Goal: Task Accomplishment & Management: Manage account settings

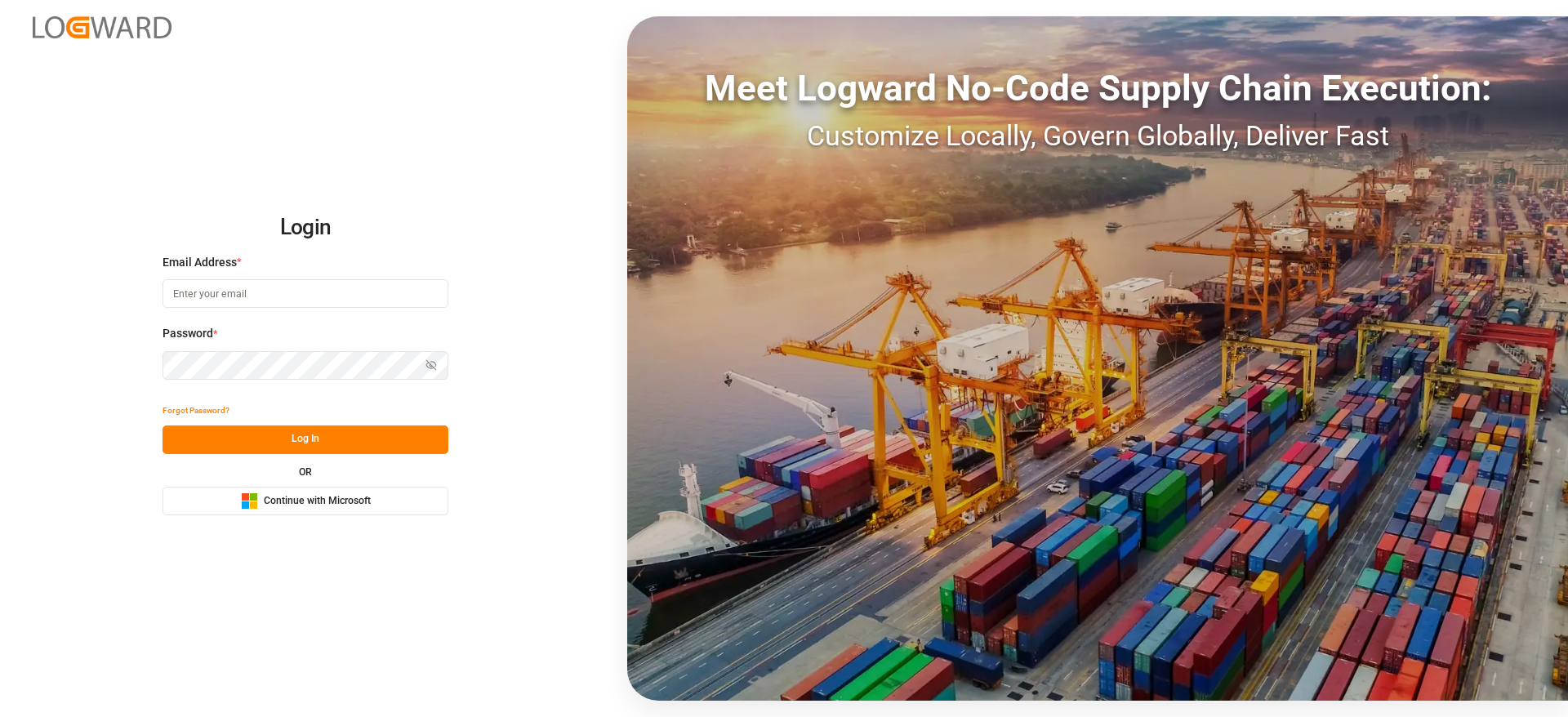
click at [273, 296] on input at bounding box center [304, 294] width 286 height 29
type input "vishwanath.mp@logward.com"
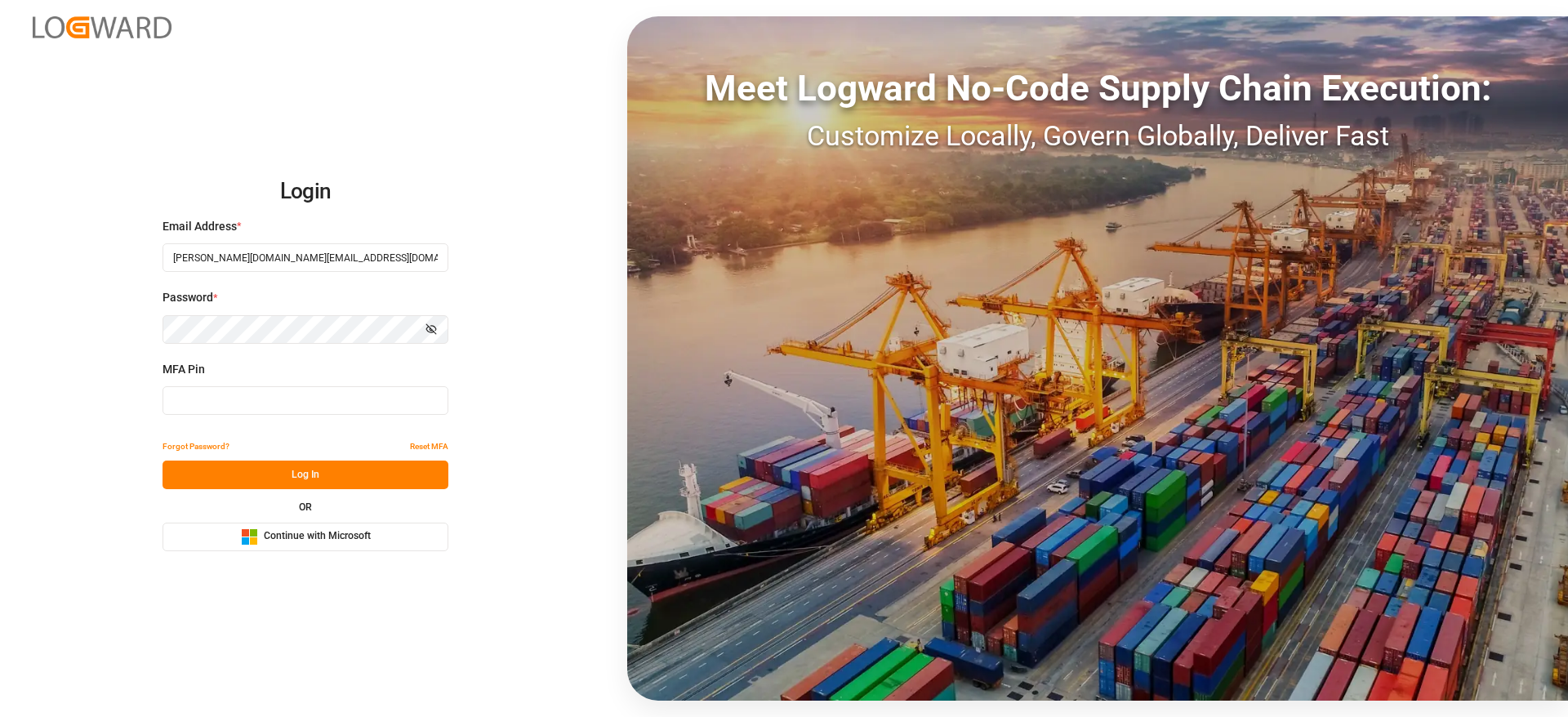
type input "753079"
click at [307, 486] on button "Log In" at bounding box center [304, 475] width 286 height 29
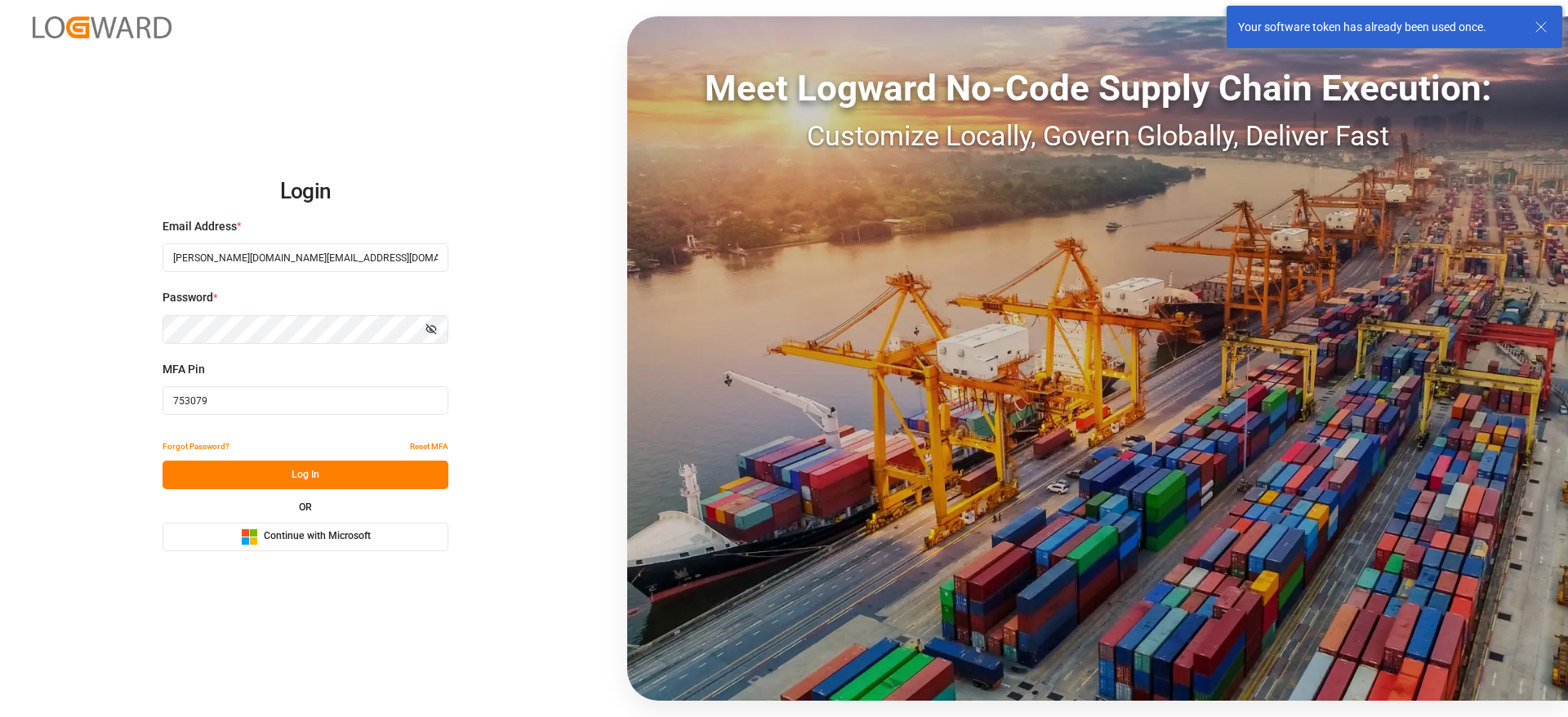
click at [303, 544] on div "Microsoft Logo Continue with Microsoft" at bounding box center [305, 537] width 130 height 17
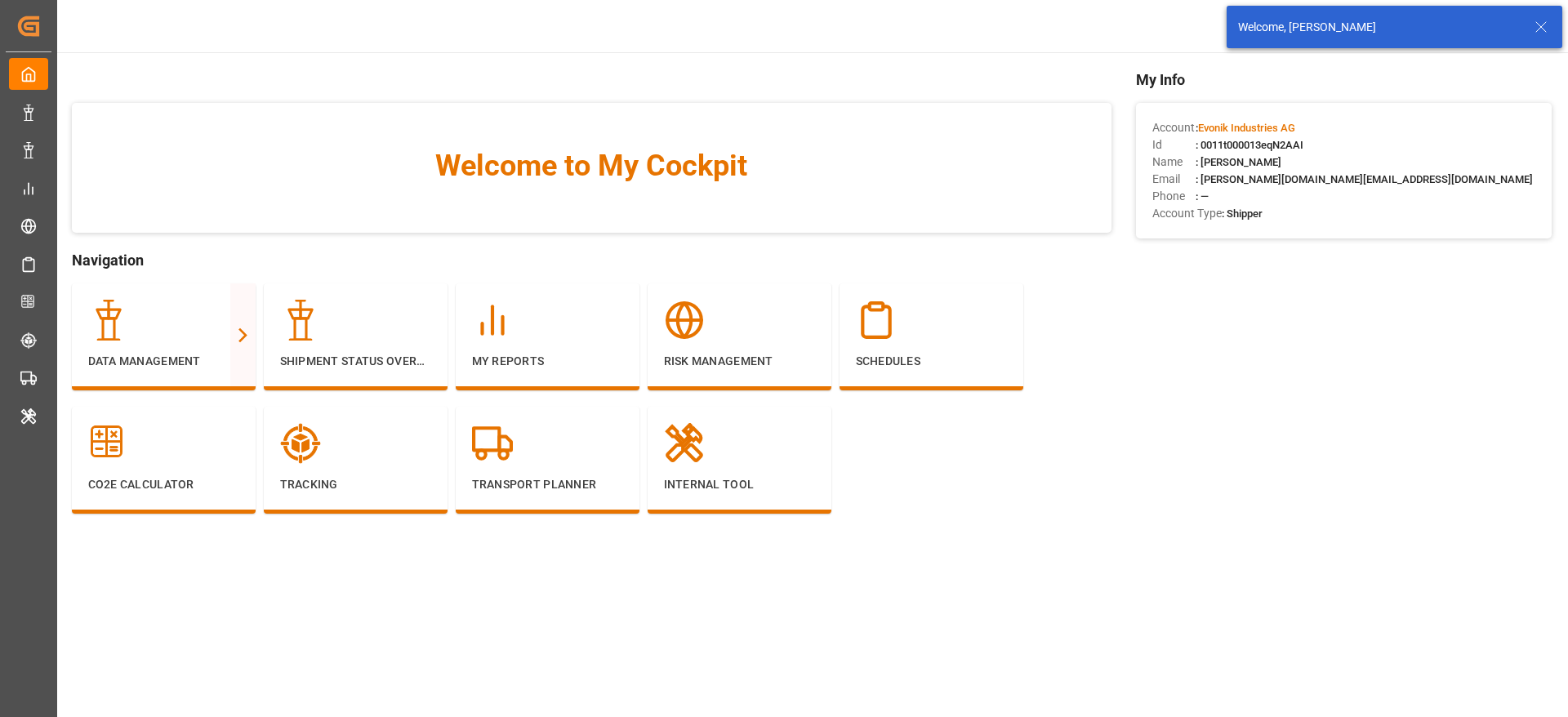
click at [1547, 28] on icon at bounding box center [1541, 27] width 20 height 20
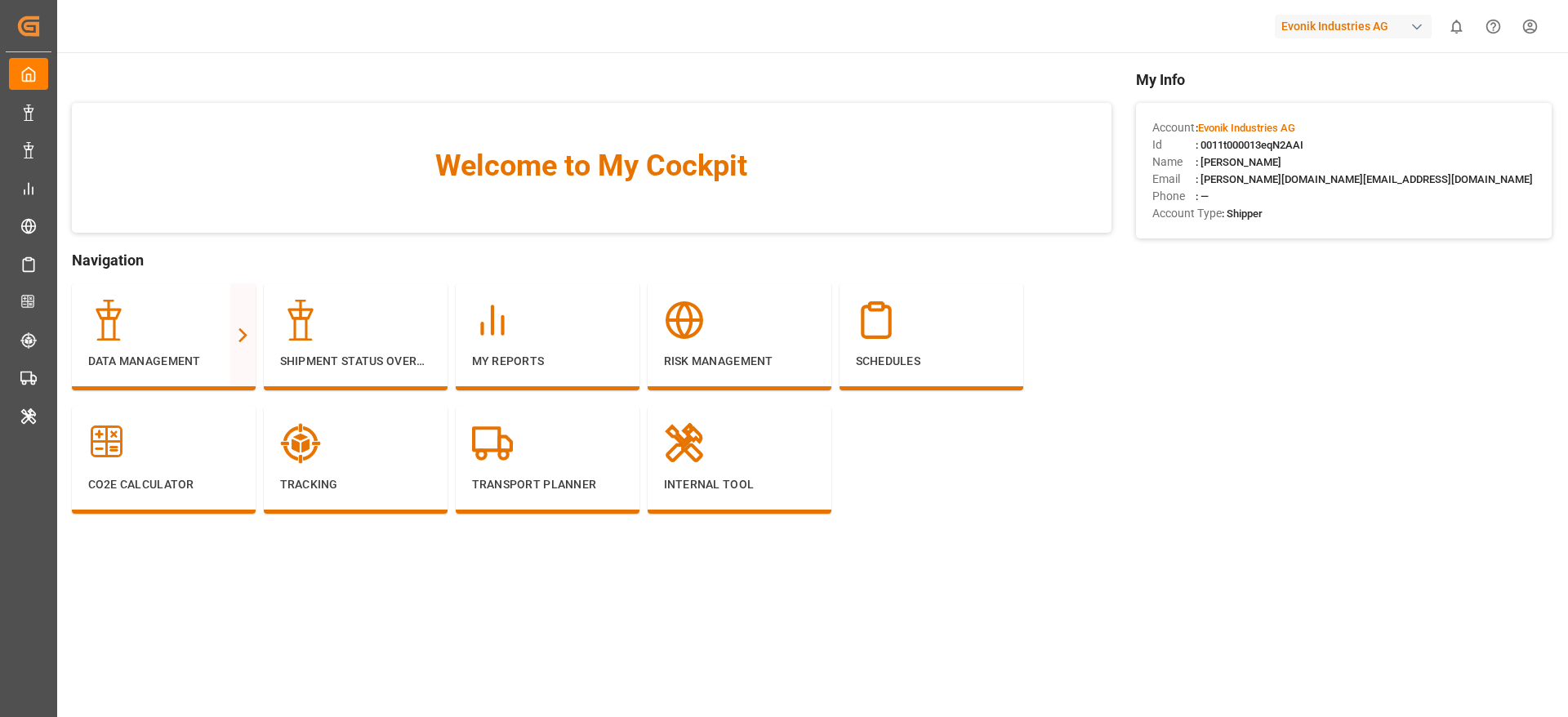
click at [1320, 32] on div "Evonik Industries AG" at bounding box center [1353, 26] width 157 height 23
type input "jims"
click at [1317, 104] on div "JI JIMS" at bounding box center [1356, 108] width 278 height 33
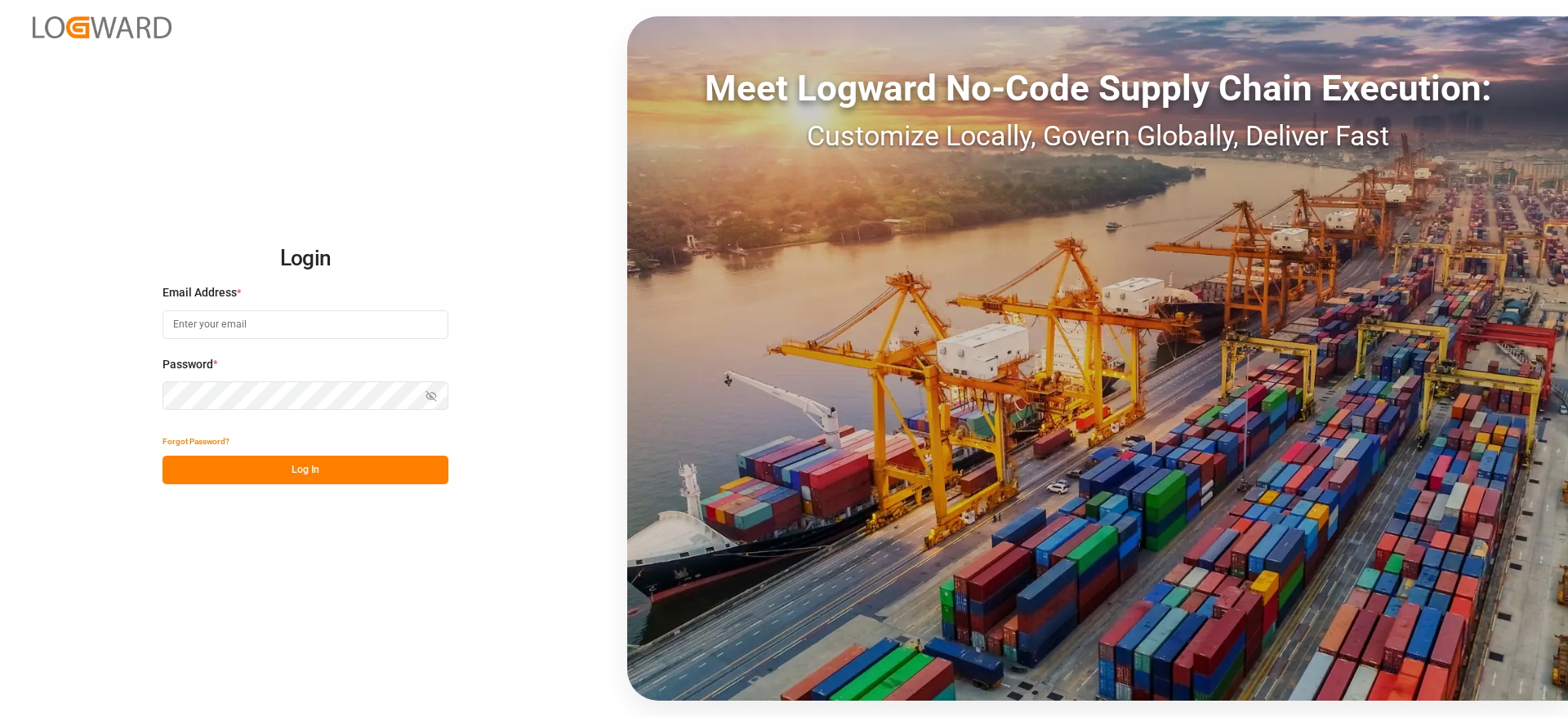
click at [212, 321] on input at bounding box center [304, 325] width 286 height 29
type input "vishwanath.mp@logward.com"
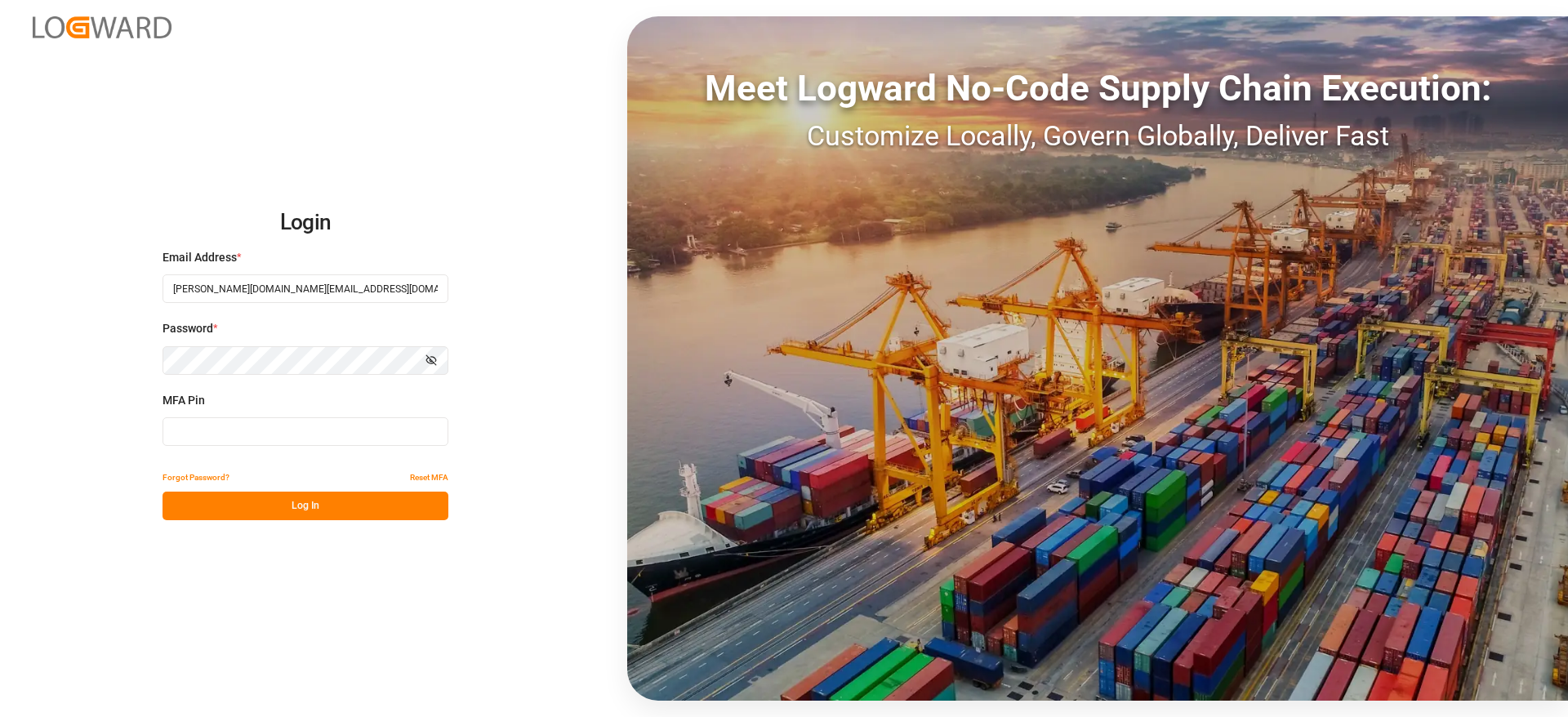
type input "834632"
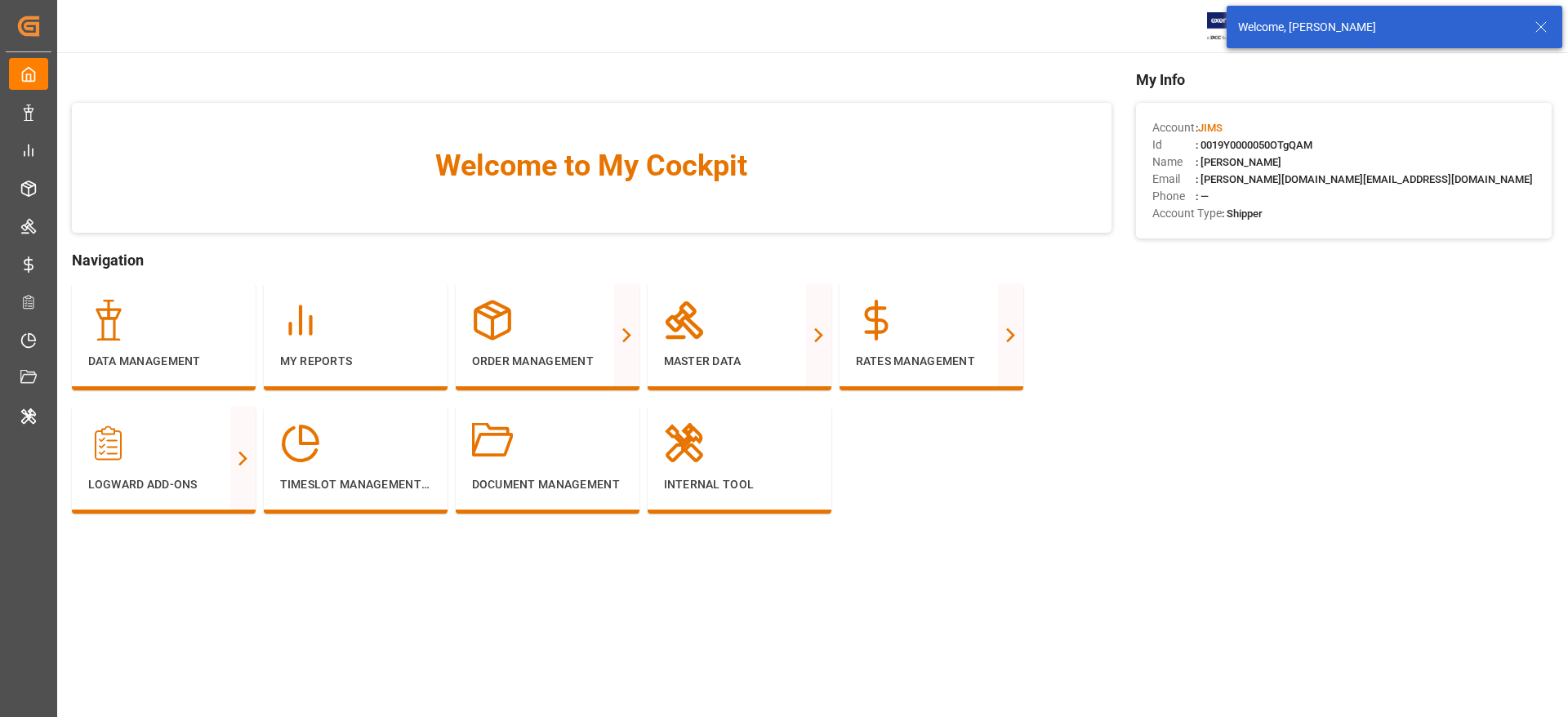
click at [1545, 31] on line at bounding box center [1540, 26] width 10 height 10
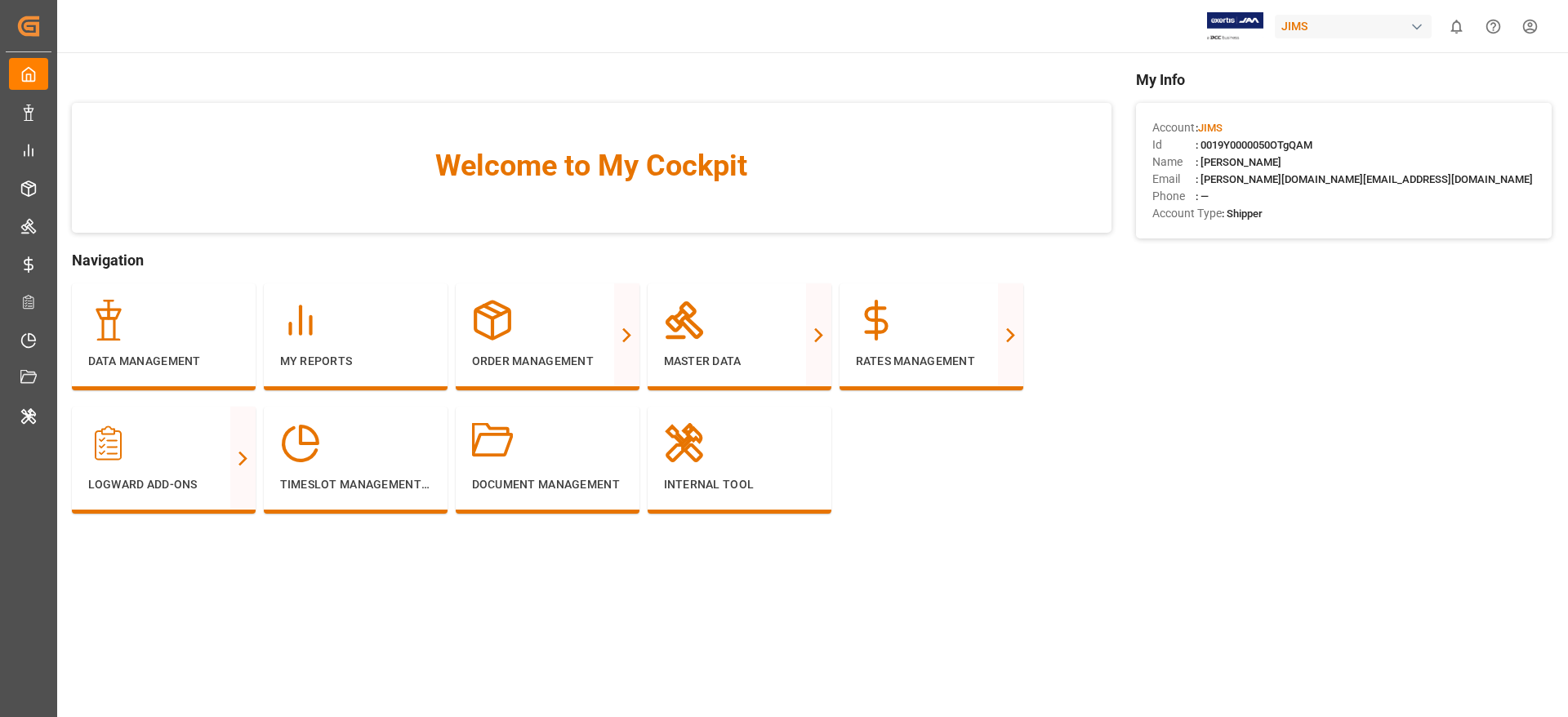
click at [1320, 31] on div "JIMS" at bounding box center [1353, 26] width 157 height 23
type input "evonik i"
click at [1321, 106] on span "Evonik Industries AG" at bounding box center [1320, 103] width 107 height 17
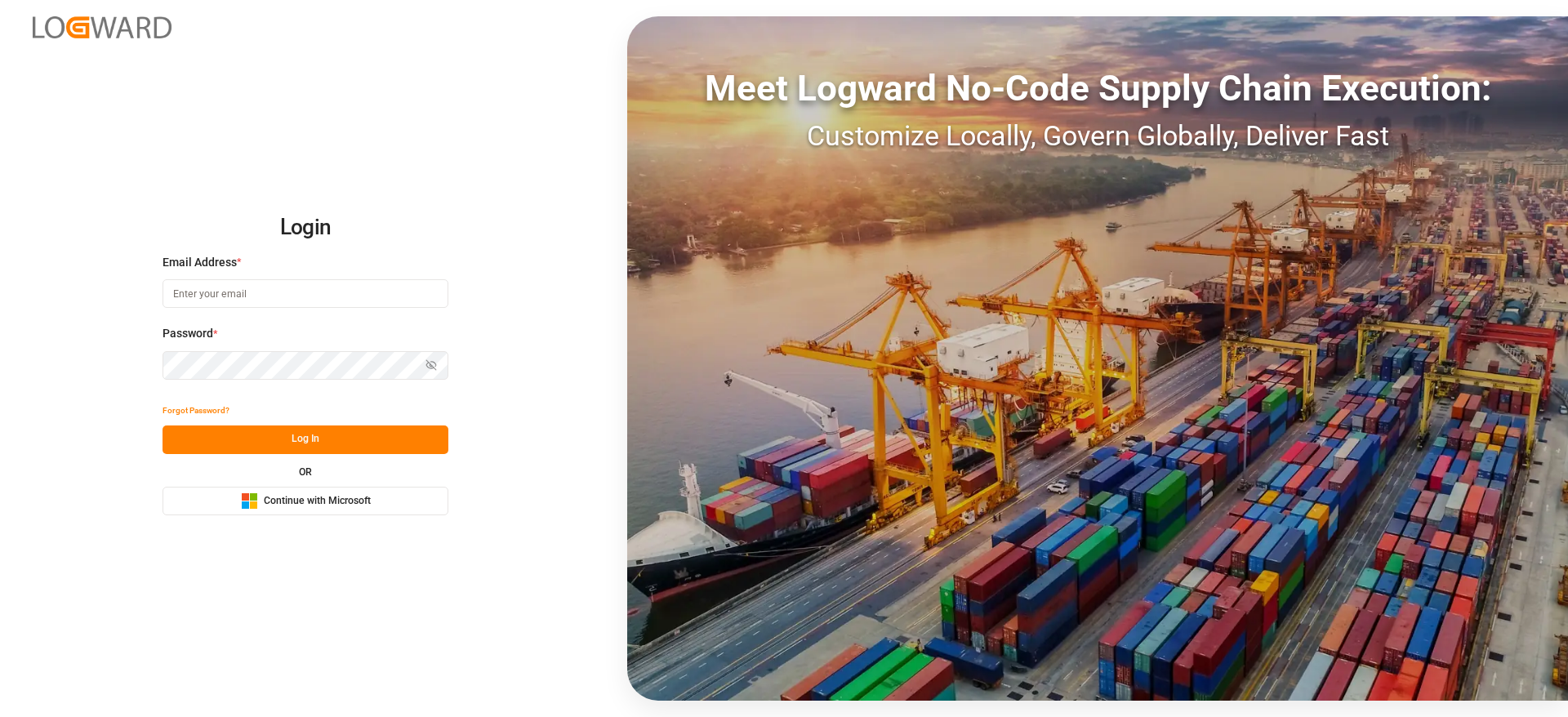
click at [328, 507] on span "Continue with Microsoft" at bounding box center [317, 502] width 107 height 14
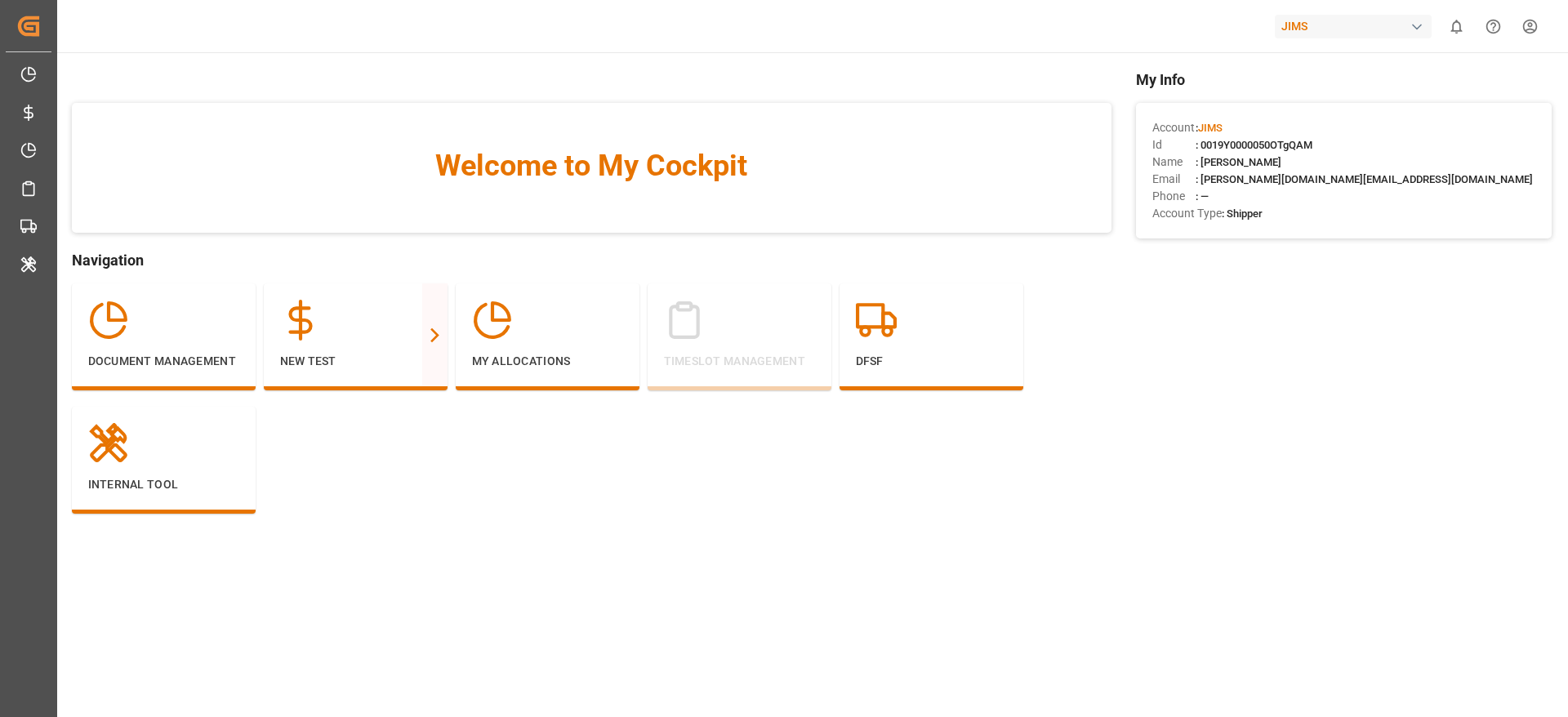
click at [1293, 25] on div "JIMS" at bounding box center [1353, 26] width 157 height 23
type input "evonik i"
click at [1369, 116] on span "EvonikIn-6LLN" at bounding box center [1320, 119] width 107 height 14
